Goal: Information Seeking & Learning: Learn about a topic

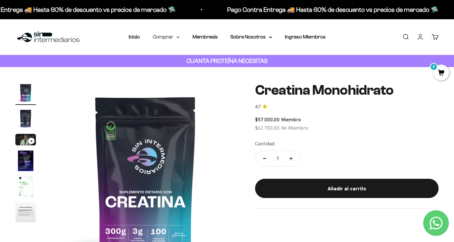
click at [178, 39] on summary "Comprar" at bounding box center [166, 37] width 27 height 8
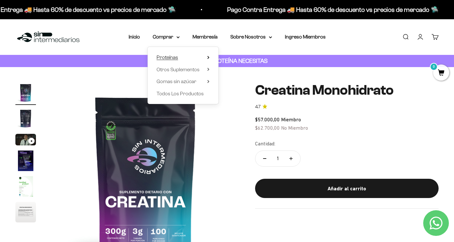
click at [207, 56] on summary "Proteínas" at bounding box center [183, 57] width 53 height 8
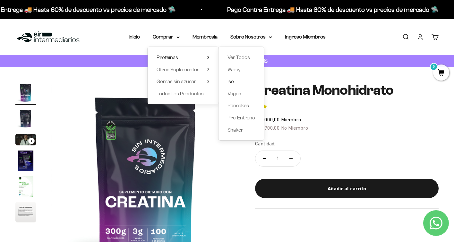
click at [231, 83] on span "Iso" at bounding box center [230, 81] width 6 height 5
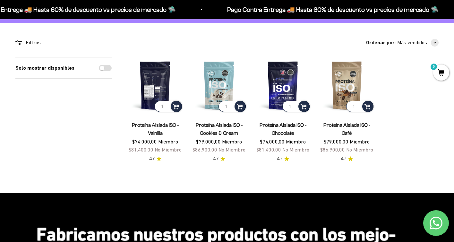
scroll to position [44, 0]
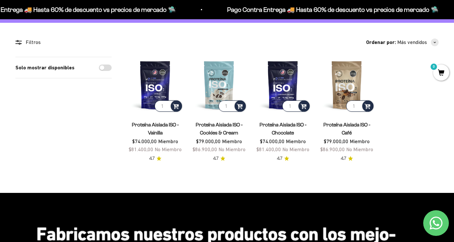
click at [162, 124] on link "Proteína Aislada ISO - Vainilla" at bounding box center [155, 128] width 47 height 13
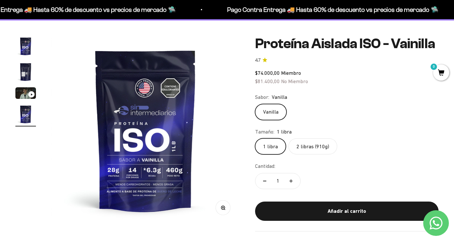
click at [313, 145] on label "2 libras (910g)" at bounding box center [312, 146] width 49 height 16
click at [255, 138] on input "2 libras (910g)" at bounding box center [255, 138] width 0 height 0
click at [26, 117] on img "Ir al artículo 4" at bounding box center [25, 114] width 21 height 21
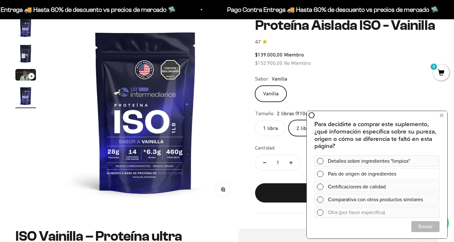
scroll to position [98, 0]
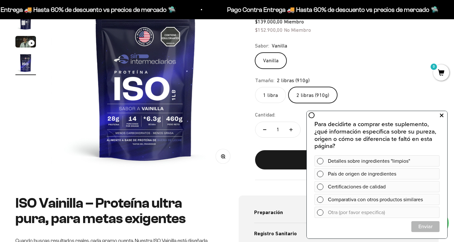
click at [440, 114] on icon at bounding box center [442, 115] width 4 height 8
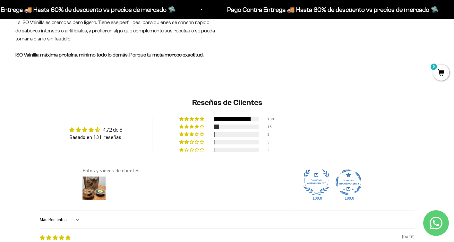
scroll to position [575, 0]
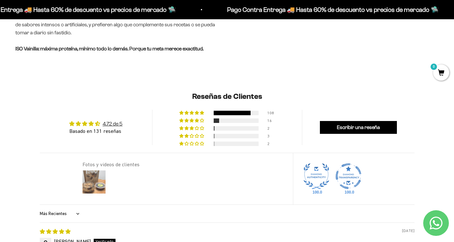
click at [102, 182] on img at bounding box center [94, 182] width 26 height 26
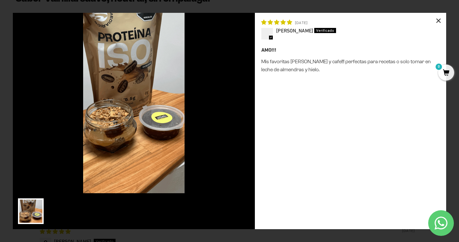
click at [438, 20] on div "×" at bounding box center [437, 20] width 15 height 15
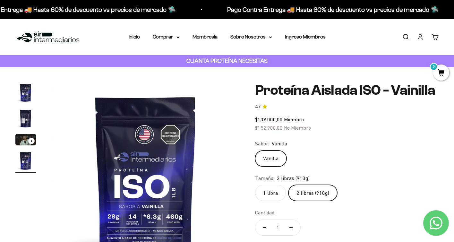
scroll to position [0, 0]
click at [34, 39] on img at bounding box center [48, 37] width 66 height 14
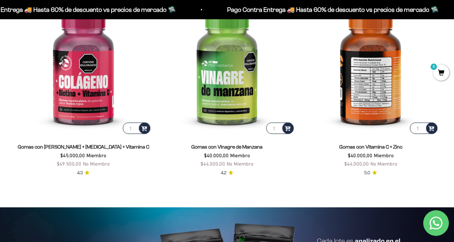
scroll to position [1133, 0]
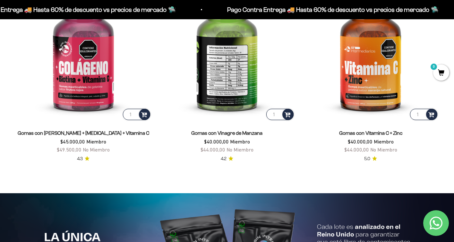
click at [242, 76] on img at bounding box center [227, 53] width 136 height 136
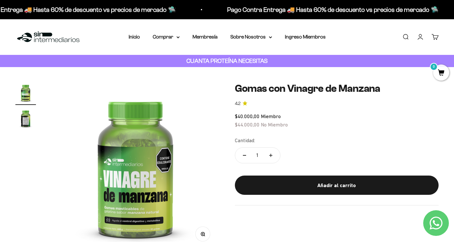
click at [22, 124] on img "Ir al artículo 2" at bounding box center [25, 118] width 21 height 21
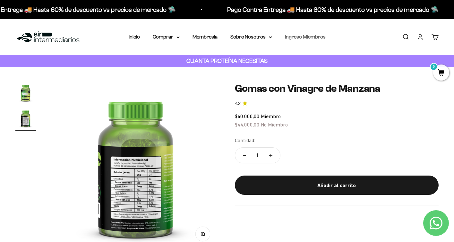
click at [316, 36] on link "Ingreso Miembros" at bounding box center [305, 36] width 41 height 5
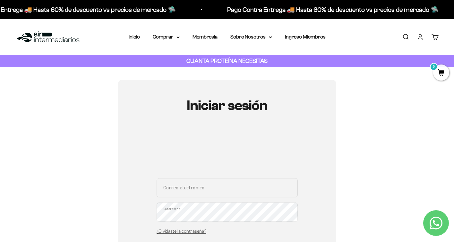
click at [39, 39] on img at bounding box center [48, 37] width 66 height 14
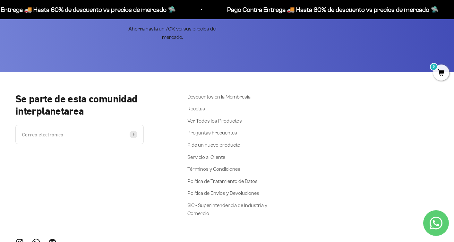
scroll to position [2547, 0]
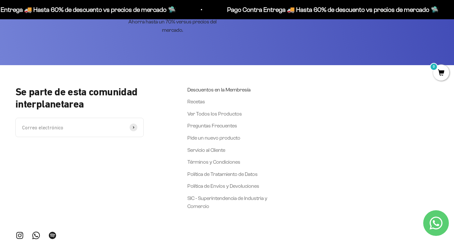
click at [213, 91] on link "Descuentos en la Membresía" at bounding box center [218, 90] width 63 height 8
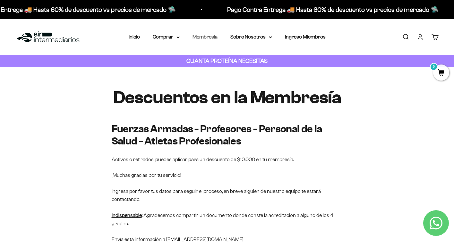
click at [210, 35] on link "Membresía" at bounding box center [204, 36] width 25 height 5
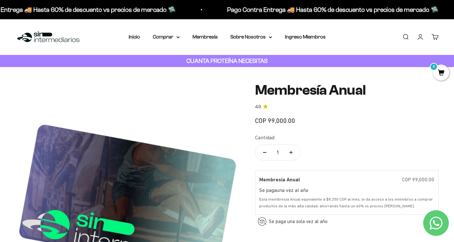
click at [52, 33] on img at bounding box center [48, 37] width 66 height 14
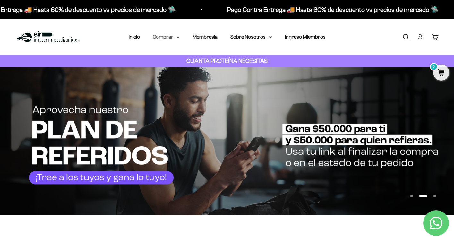
click at [175, 35] on summary "Comprar" at bounding box center [166, 37] width 27 height 8
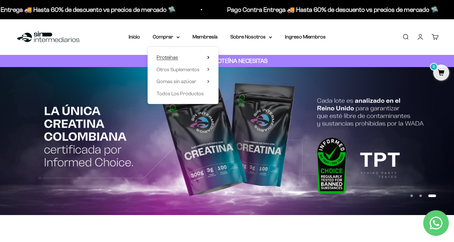
click at [208, 57] on icon at bounding box center [208, 57] width 2 height 3
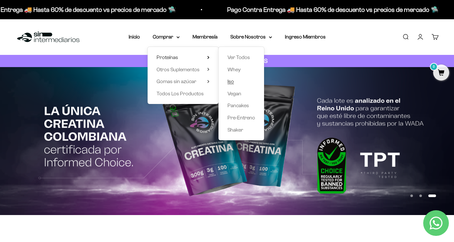
click at [231, 82] on span "Iso" at bounding box center [230, 81] width 6 height 5
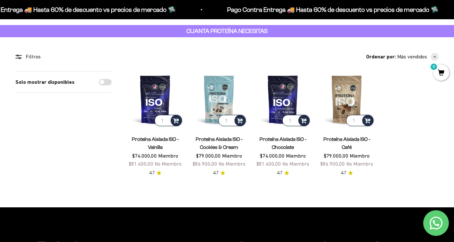
scroll to position [33, 0]
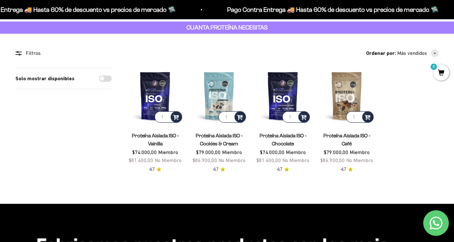
click at [343, 135] on link "Proteína Aislada ISO - Café" at bounding box center [346, 139] width 47 height 13
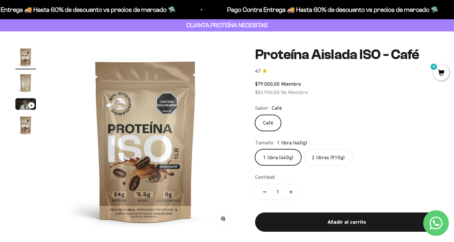
scroll to position [36, 0]
click at [320, 155] on label "2 libras (910g)" at bounding box center [328, 157] width 49 height 16
click at [255, 149] on input "2 libras (910g)" at bounding box center [255, 149] width 0 height 0
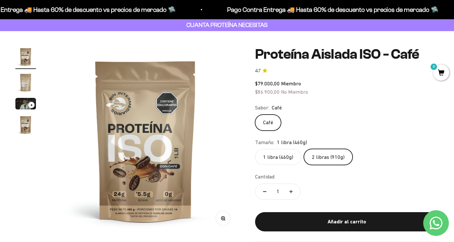
scroll to position [0, 588]
click at [276, 155] on label "1 libra (460g)" at bounding box center [278, 157] width 46 height 16
click at [255, 149] on input "1 libra (460g)" at bounding box center [255, 149] width 0 height 0
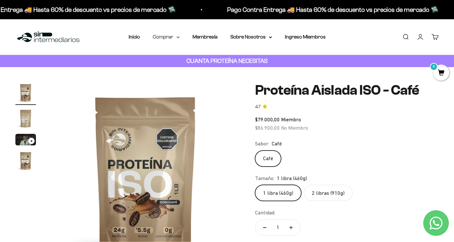
click at [179, 37] on icon at bounding box center [178, 37] width 3 height 1
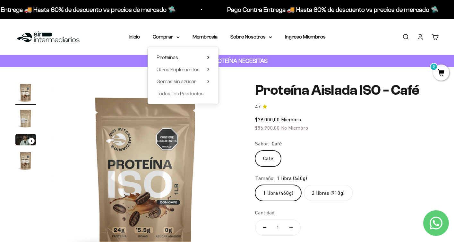
click at [208, 57] on icon at bounding box center [208, 57] width 1 height 3
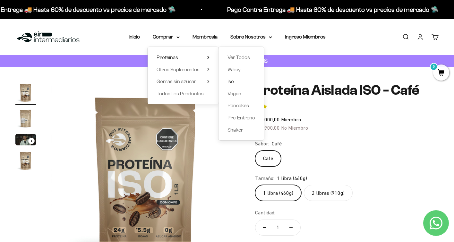
click at [233, 80] on span "Iso" at bounding box center [230, 81] width 6 height 5
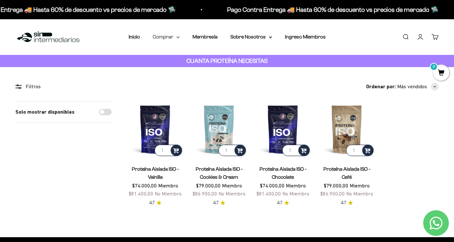
click at [176, 37] on icon at bounding box center [177, 37] width 3 height 2
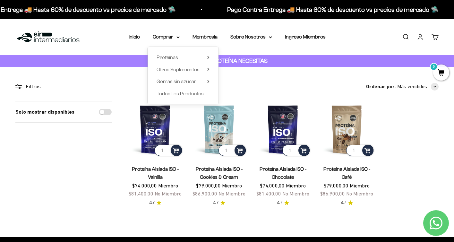
click at [209, 58] on div "Proteínas Ver Todos Whey Iso Vegan Shaker" at bounding box center [183, 75] width 71 height 57
click at [207, 58] on summary "Proteínas" at bounding box center [183, 57] width 53 height 8
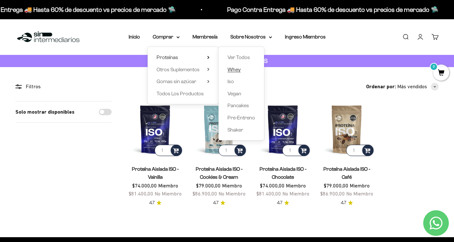
click at [236, 68] on span "Whey" at bounding box center [233, 69] width 13 height 5
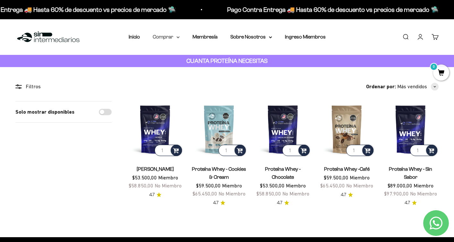
click at [177, 38] on summary "Comprar" at bounding box center [166, 37] width 27 height 8
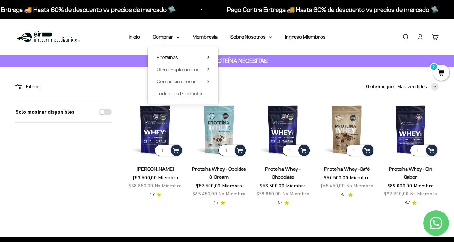
click at [209, 56] on icon at bounding box center [208, 57] width 2 height 3
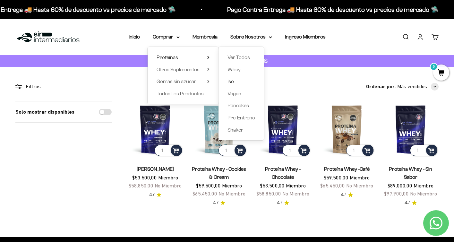
click at [230, 81] on span "Iso" at bounding box center [230, 81] width 6 height 5
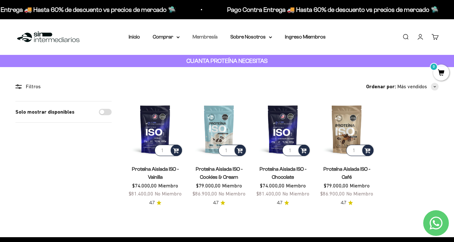
click at [208, 34] on link "Membresía" at bounding box center [204, 36] width 25 height 5
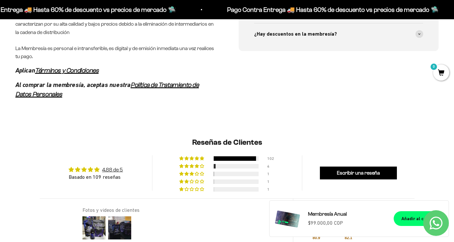
scroll to position [328, 0]
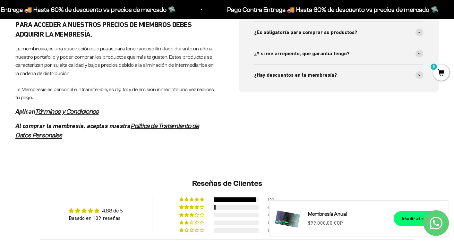
click at [90, 110] on em "Términos y Condiciones" at bounding box center [67, 111] width 64 height 7
